Goal: Task Accomplishment & Management: Manage account settings

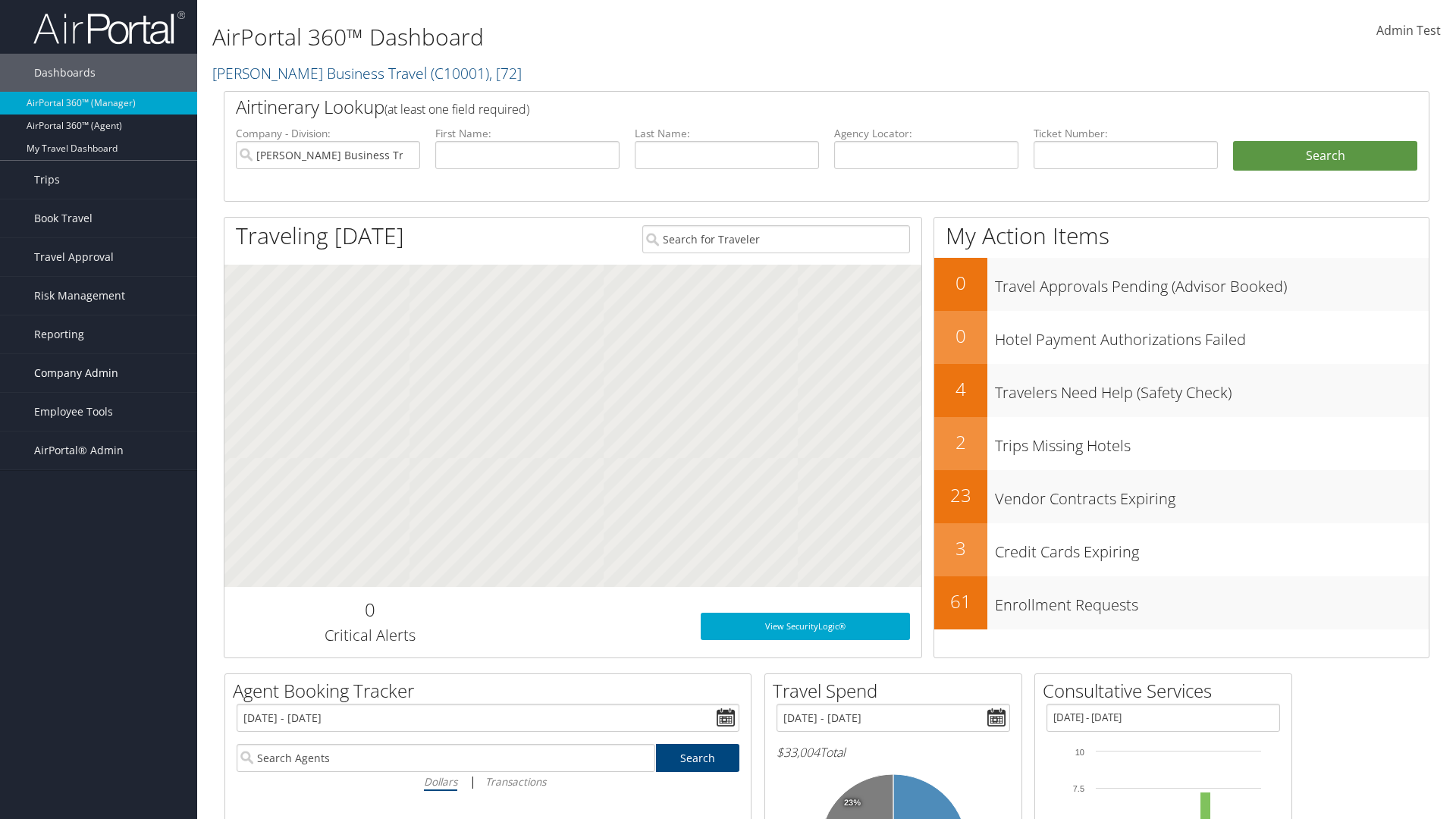
click at [98, 373] on span "Company Admin" at bounding box center [75, 373] width 84 height 38
click at [98, 643] on link "Report Settings" at bounding box center [98, 654] width 198 height 23
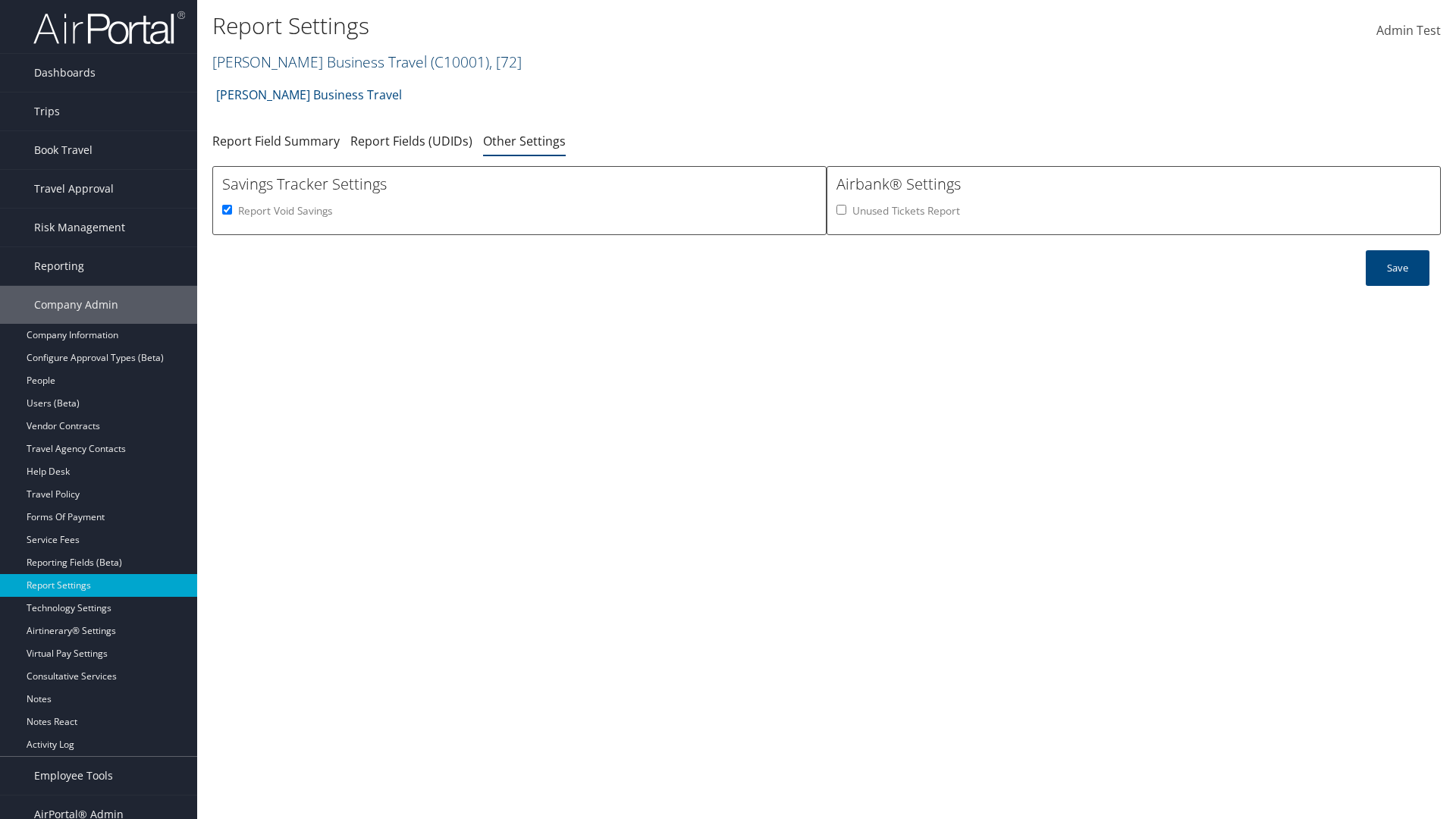
click at [312, 62] on link "[PERSON_NAME] Business Travel ( C10001 ) , [ 72 ]" at bounding box center [366, 62] width 309 height 20
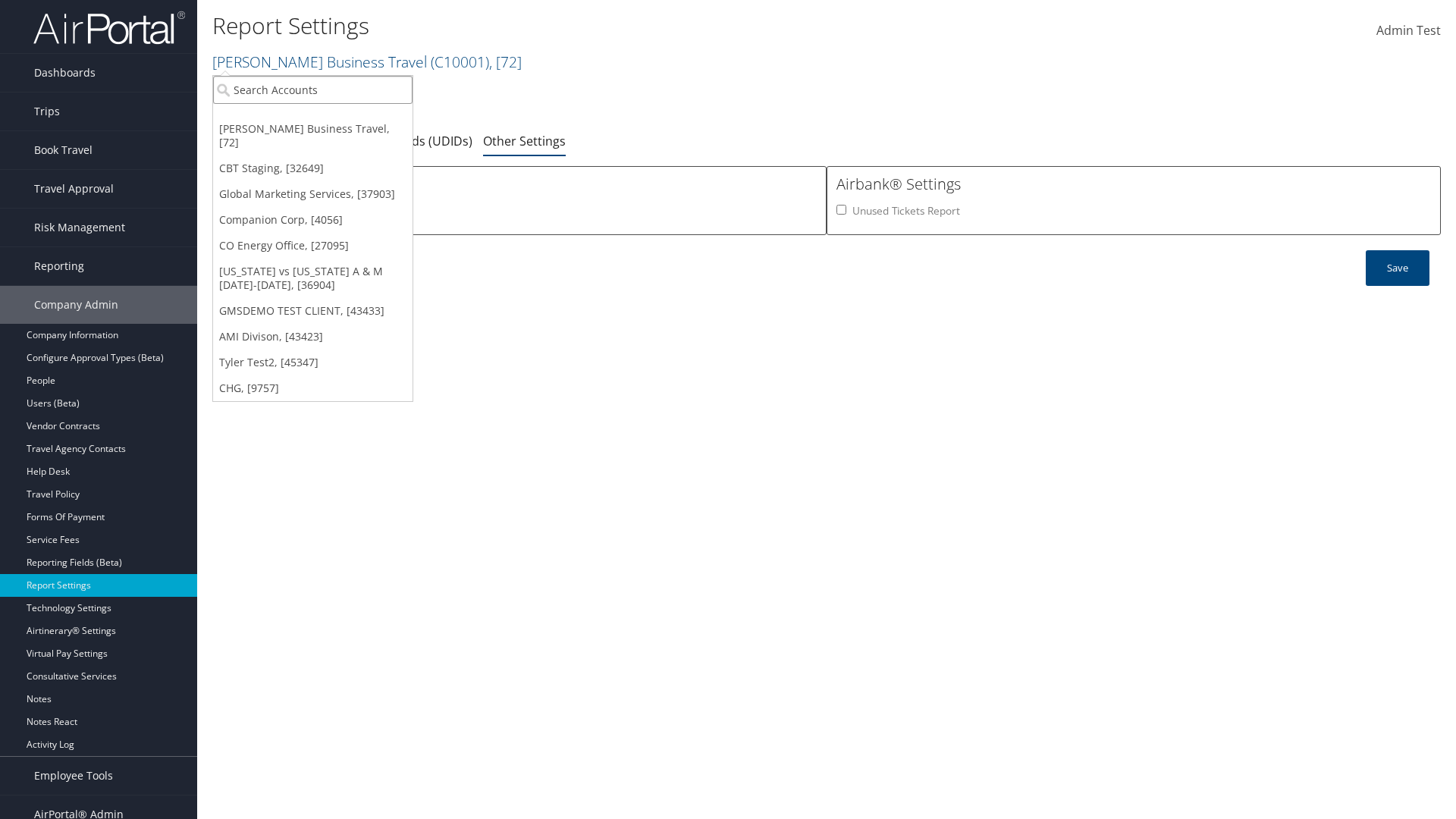
click at [312, 90] on input "search" at bounding box center [312, 90] width 199 height 28
type input "Global Marketing Services"
click at [327, 118] on div "Global Marketing Services (301946), [37903]" at bounding box center [327, 118] width 244 height 13
